Goal: Use online tool/utility: Utilize a website feature to perform a specific function

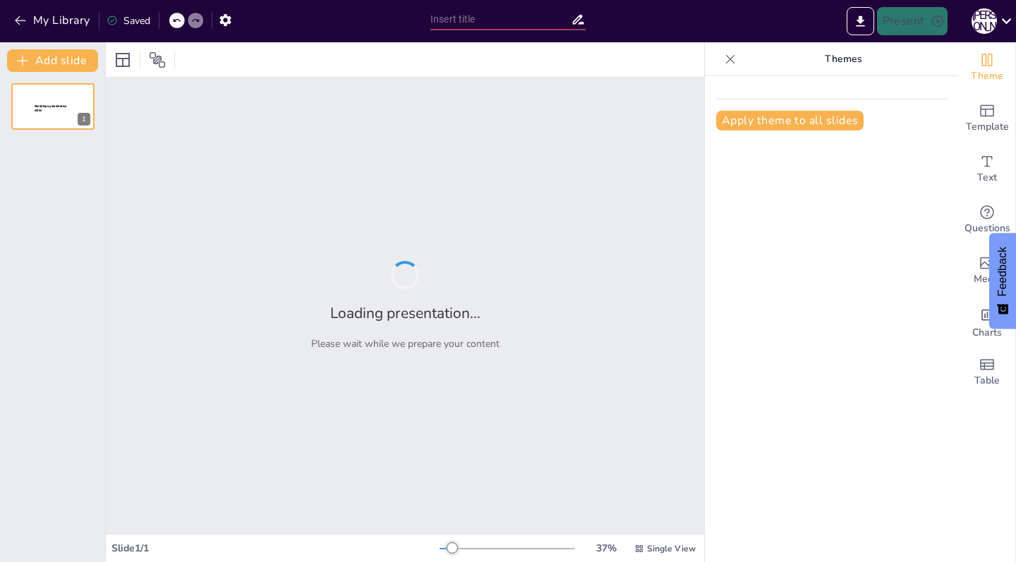
type input "**Обзор проекта: Прогнозирование серы на обжиге**"
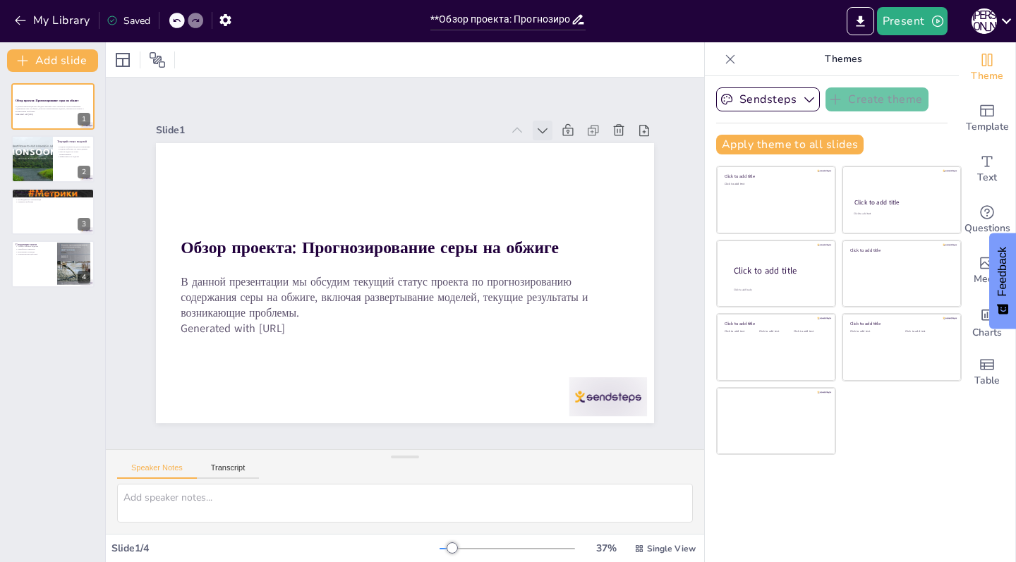
click at [515, 418] on icon at bounding box center [506, 426] width 17 height 17
click at [585, 227] on icon at bounding box center [595, 237] width 20 height 20
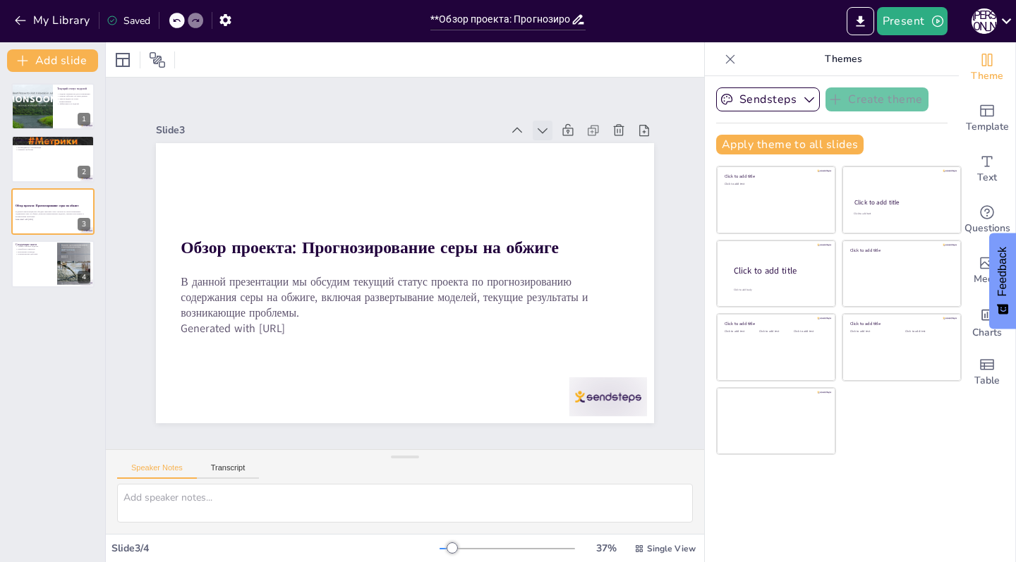
click at [362, 438] on icon at bounding box center [352, 447] width 19 height 19
click at [241, 259] on icon at bounding box center [231, 269] width 20 height 20
click at [456, 423] on icon at bounding box center [447, 433] width 20 height 20
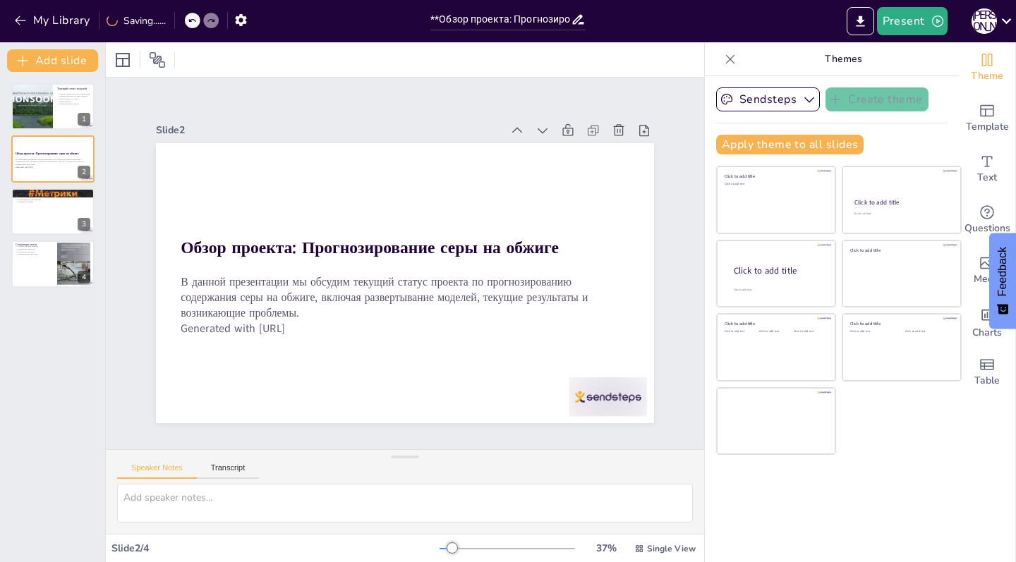
click at [266, 346] on icon at bounding box center [257, 355] width 18 height 18
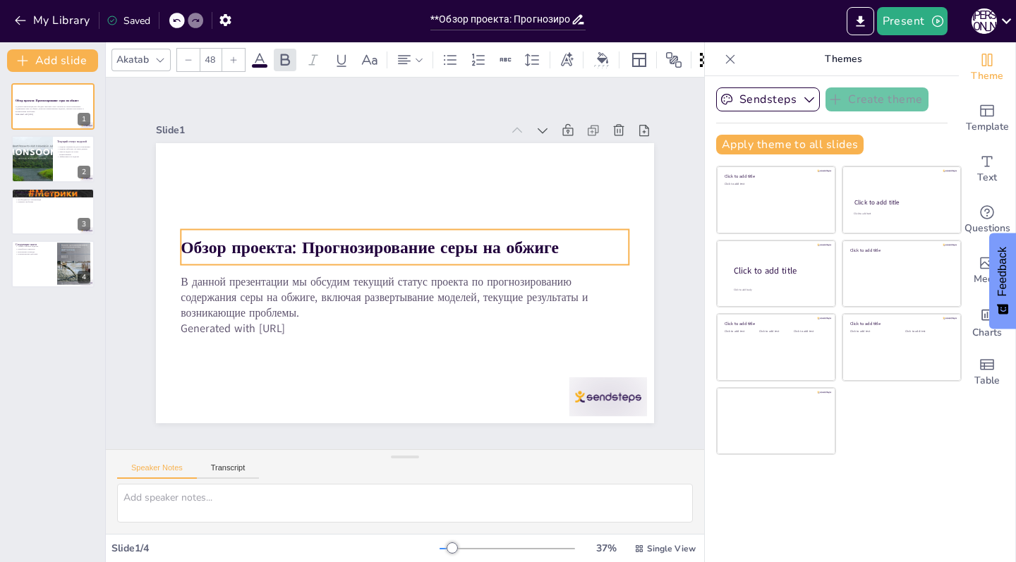
click at [234, 253] on strong "Обзор проекта: Прогнозирование серы на обжиге" at bounding box center [368, 278] width 269 height 296
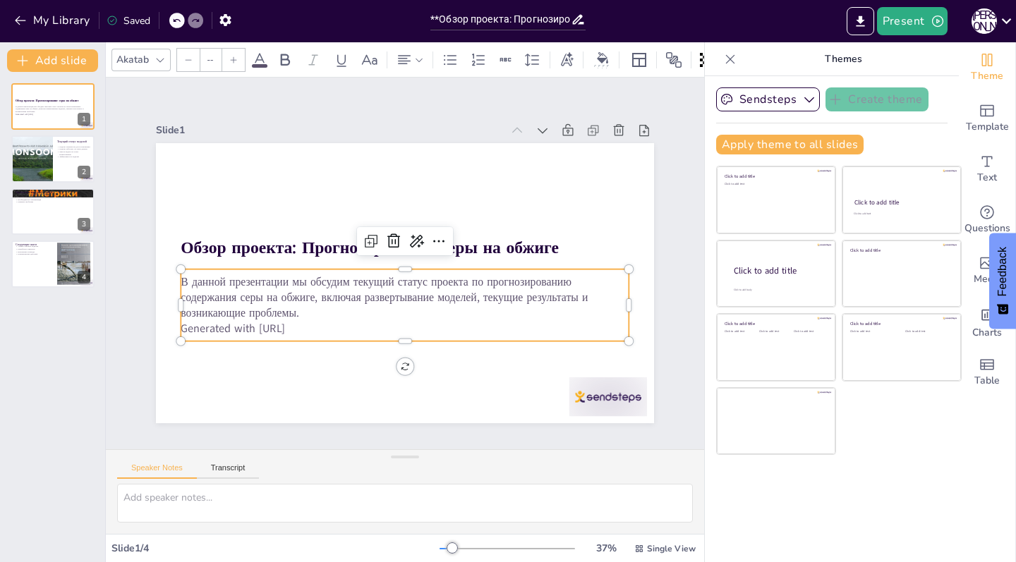
type input "32"
click at [281, 298] on p "В данной презентации мы обсудим текущий статус проекта по прогнозированию содер…" at bounding box center [372, 252] width 183 height 441
click at [51, 160] on div at bounding box center [31, 159] width 85 height 48
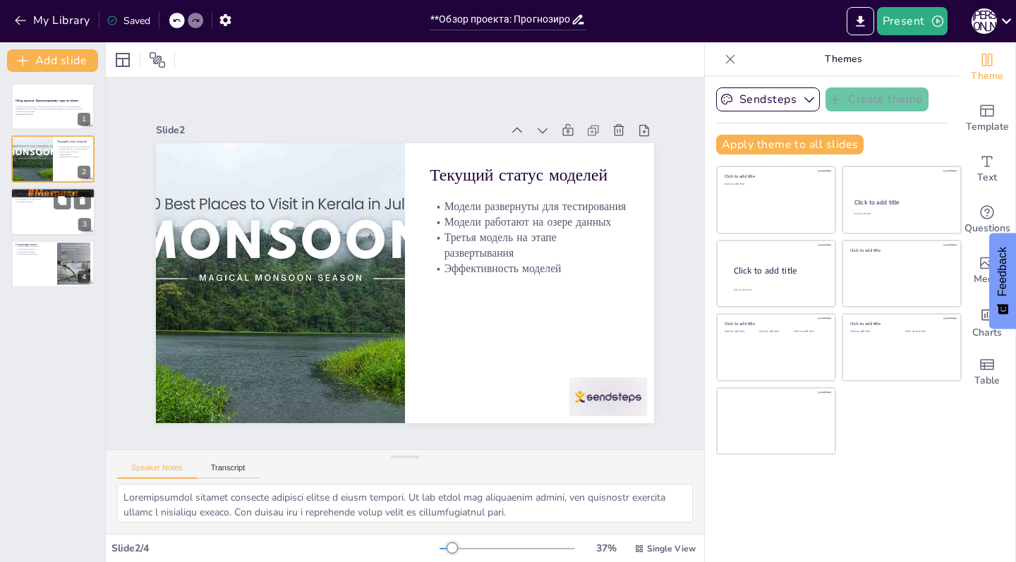
click at [29, 204] on div at bounding box center [53, 212] width 85 height 48
type textarea "Loremip dolorsit ametco adipisci elitse doeiusmo tem incididu utlaboree. Dolo m…"
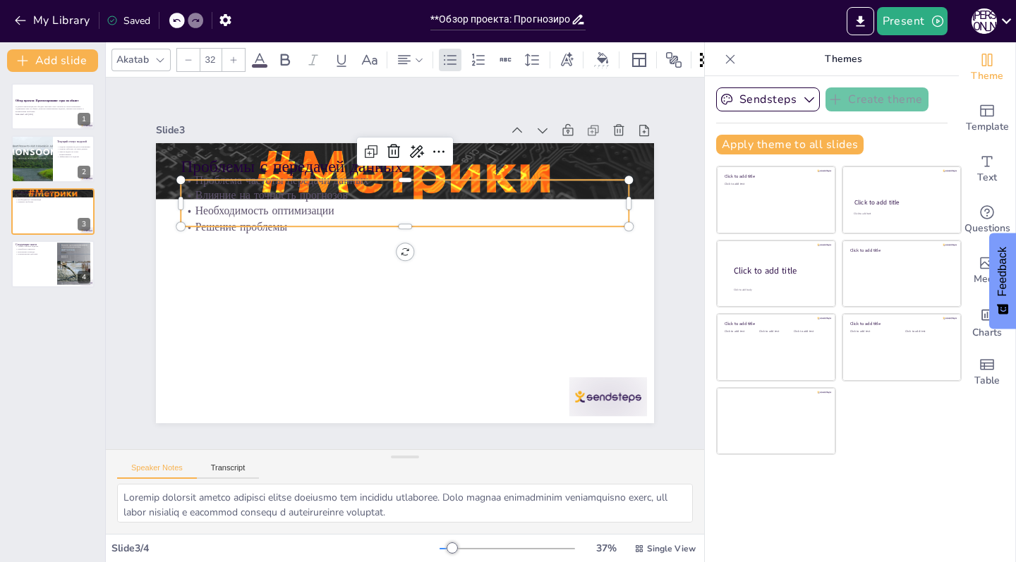
click at [204, 225] on div "Проблемы с передачей данных Проблема частоты передачи данных Влияние на точност…" at bounding box center [396, 245] width 569 height 458
click at [250, 212] on p "Необходимость оптимизации" at bounding box center [436, 221] width 372 height 276
click at [328, 159] on div "Проблемы с передачей данных Проблема частоты передачи данных Влияние на точност…" at bounding box center [494, 344] width 333 height 370
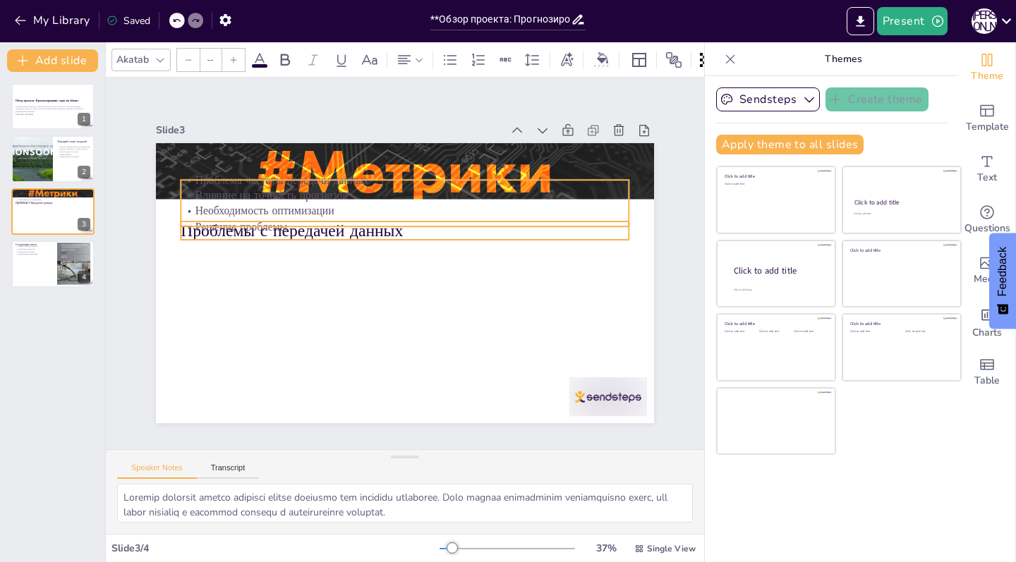
type input "32"
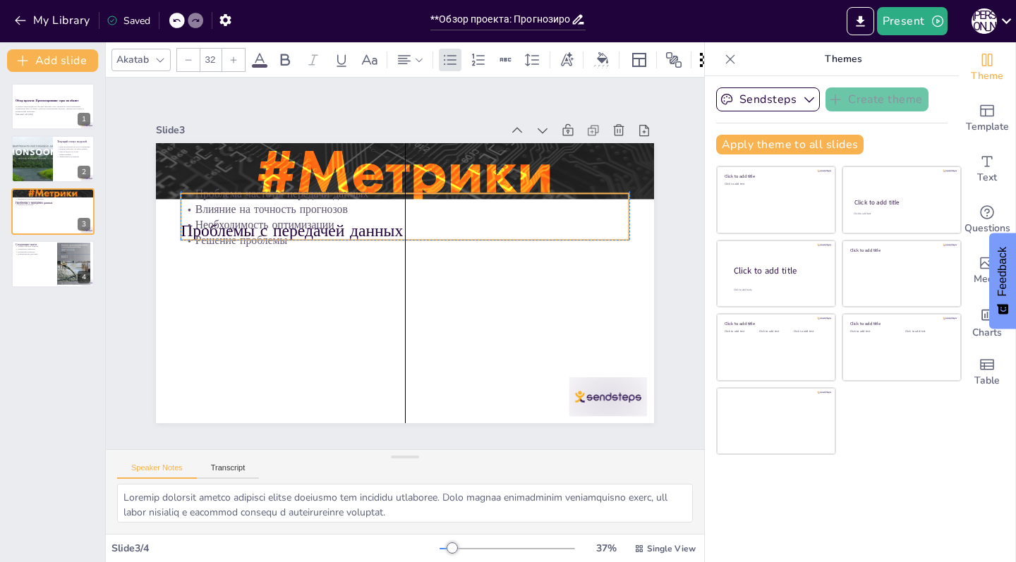
drag, startPoint x: 200, startPoint y: 193, endPoint x: 200, endPoint y: 229, distance: 36.0
click at [277, 229] on p "Влияние на точность прогнозов" at bounding box center [353, 246] width 153 height 431
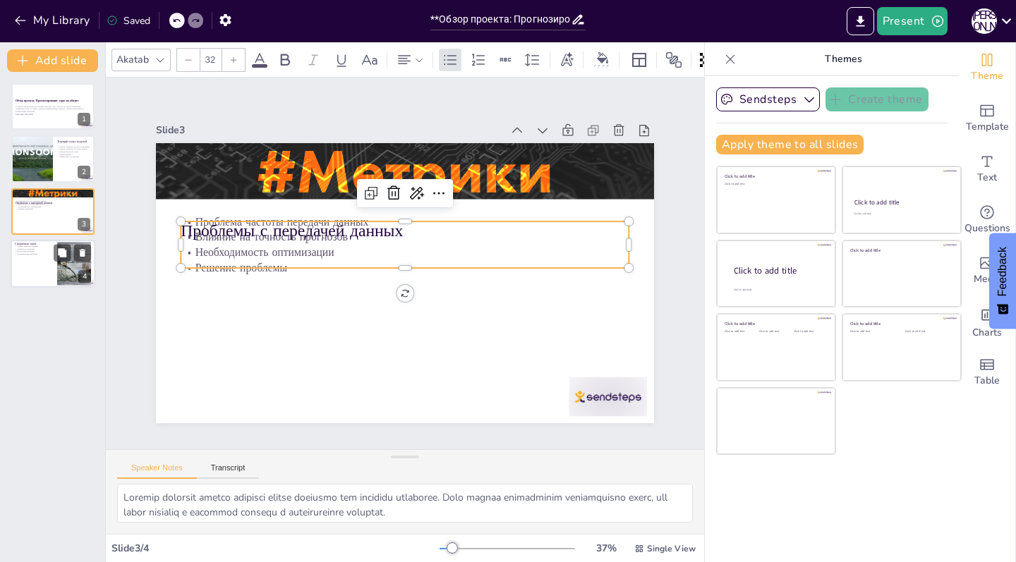
click at [23, 255] on p "Корректировка действий" at bounding box center [34, 254] width 38 height 3
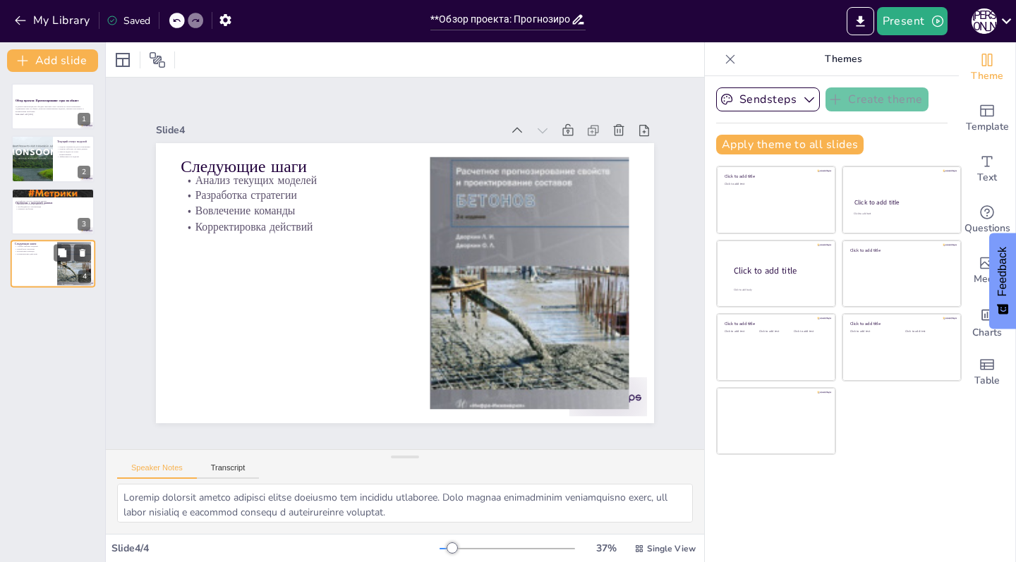
type textarea "Loremi dolorsi ametcon adipisci eli seddoei te incidid u labore etdolor. Mag al…"
